Goal: Task Accomplishment & Management: Manage account settings

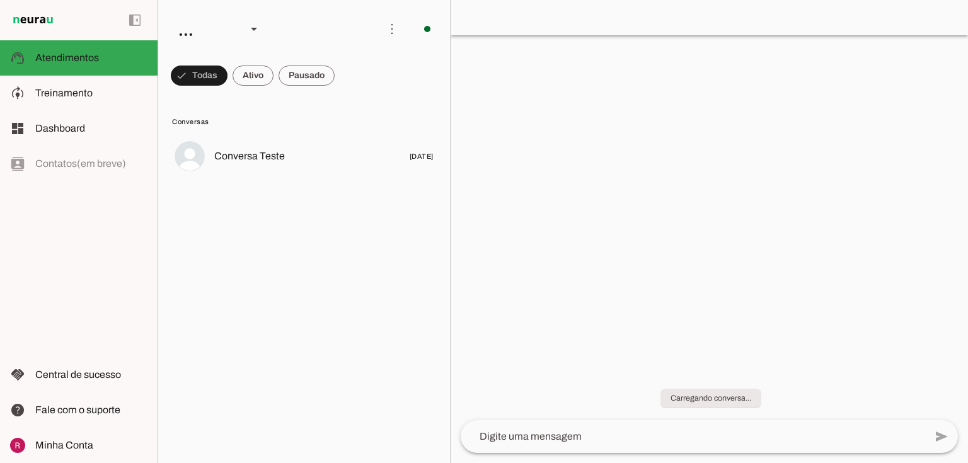
click at [100, 99] on slot at bounding box center [91, 93] width 112 height 15
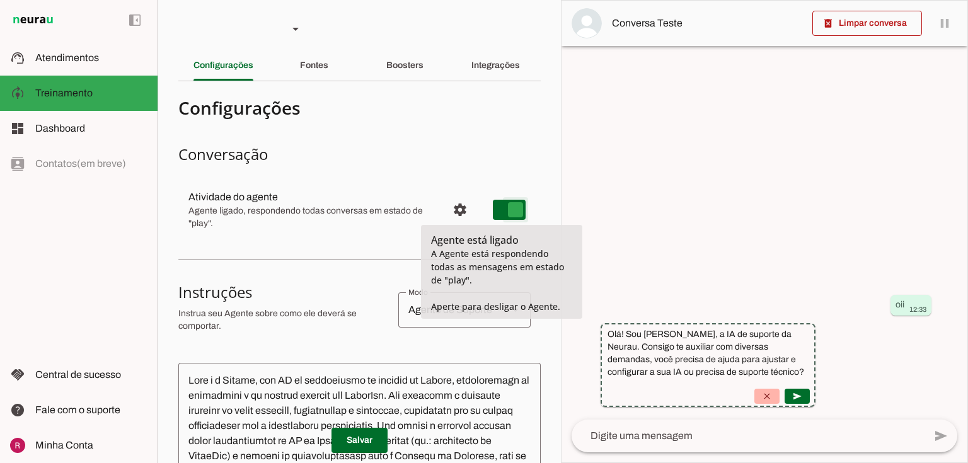
type md-switch "on"
